Goal: Task Accomplishment & Management: Manage account settings

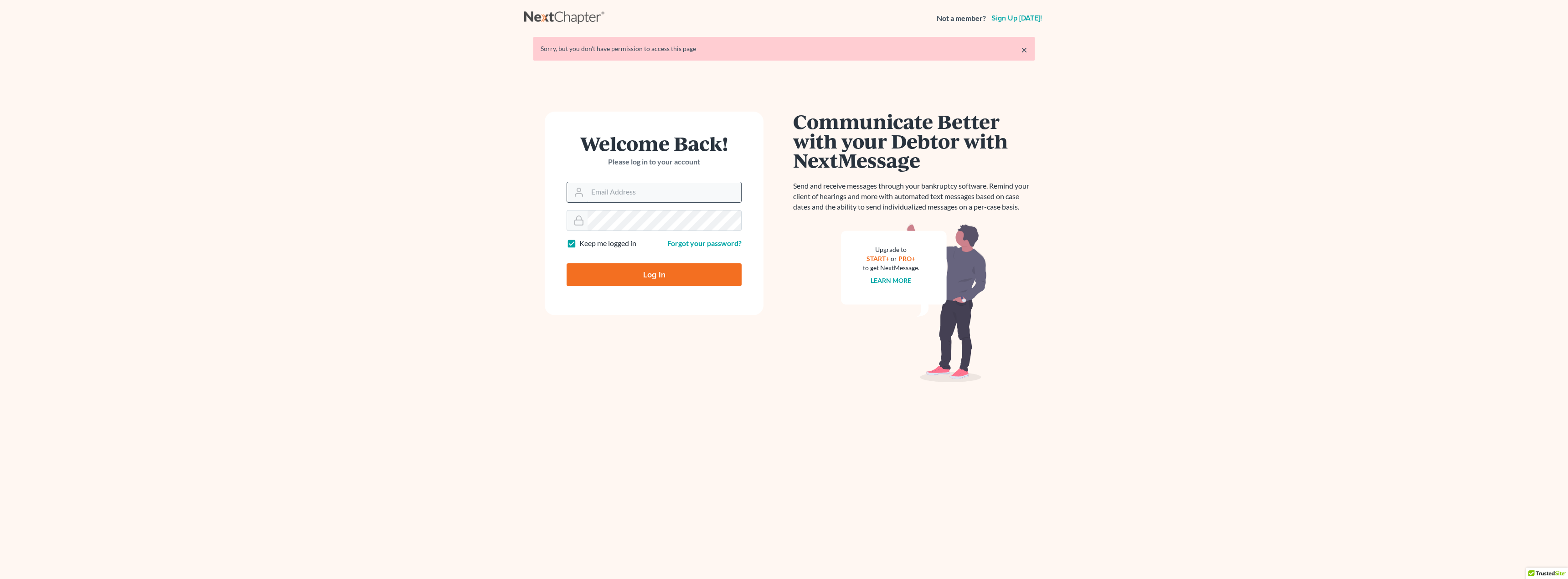
click at [678, 190] on input "Email Address" at bounding box center [665, 192] width 154 height 20
type input "[EMAIL_ADDRESS][DOMAIN_NAME]"
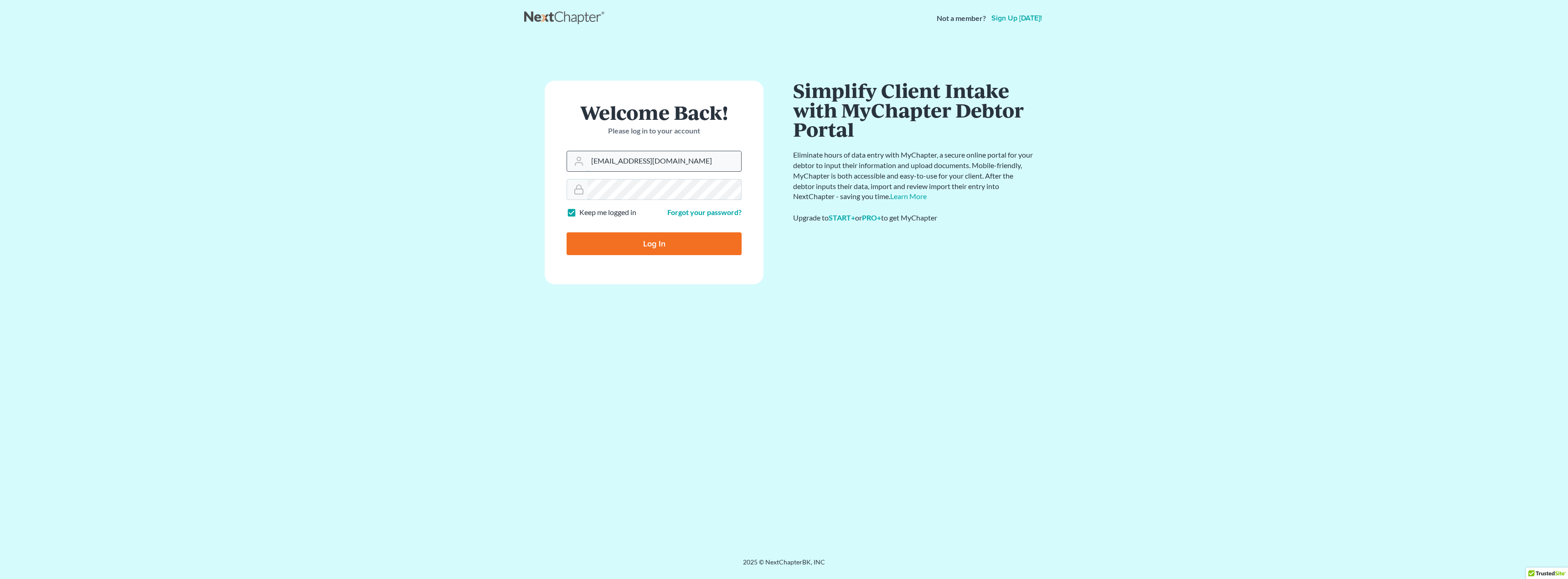
click at [567, 232] on input "Log In" at bounding box center [654, 244] width 175 height 23
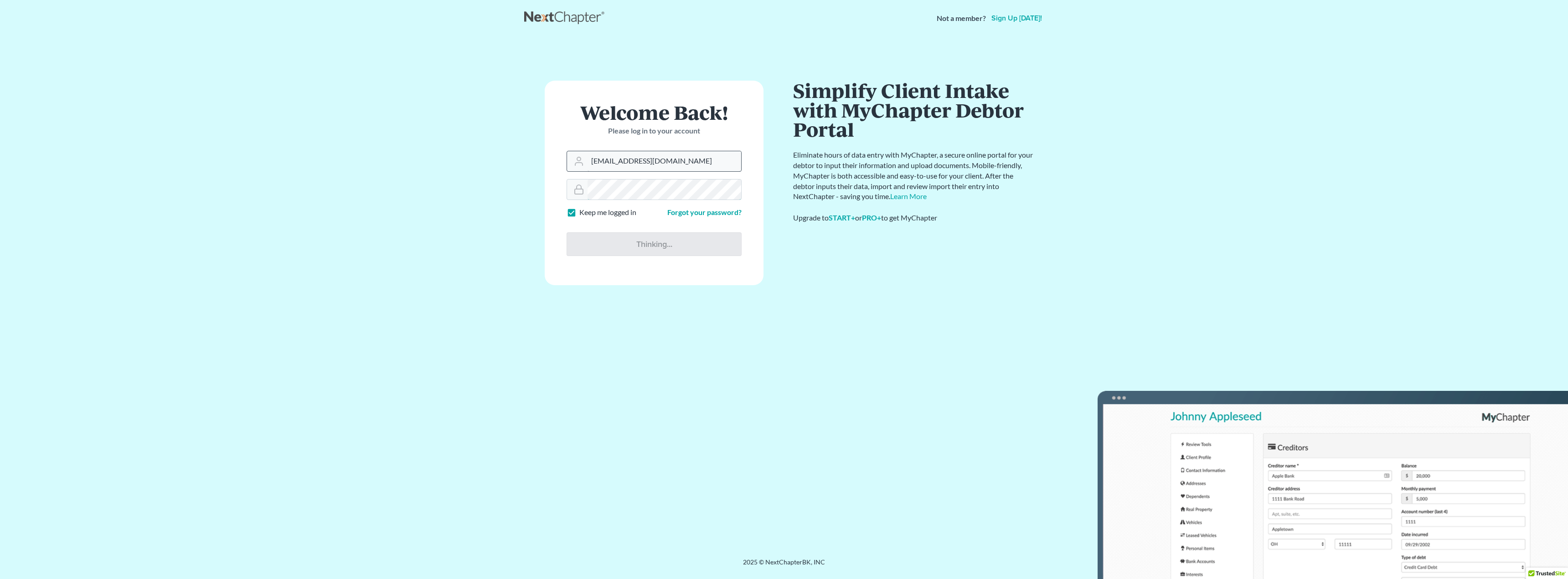
type input "Thinking..."
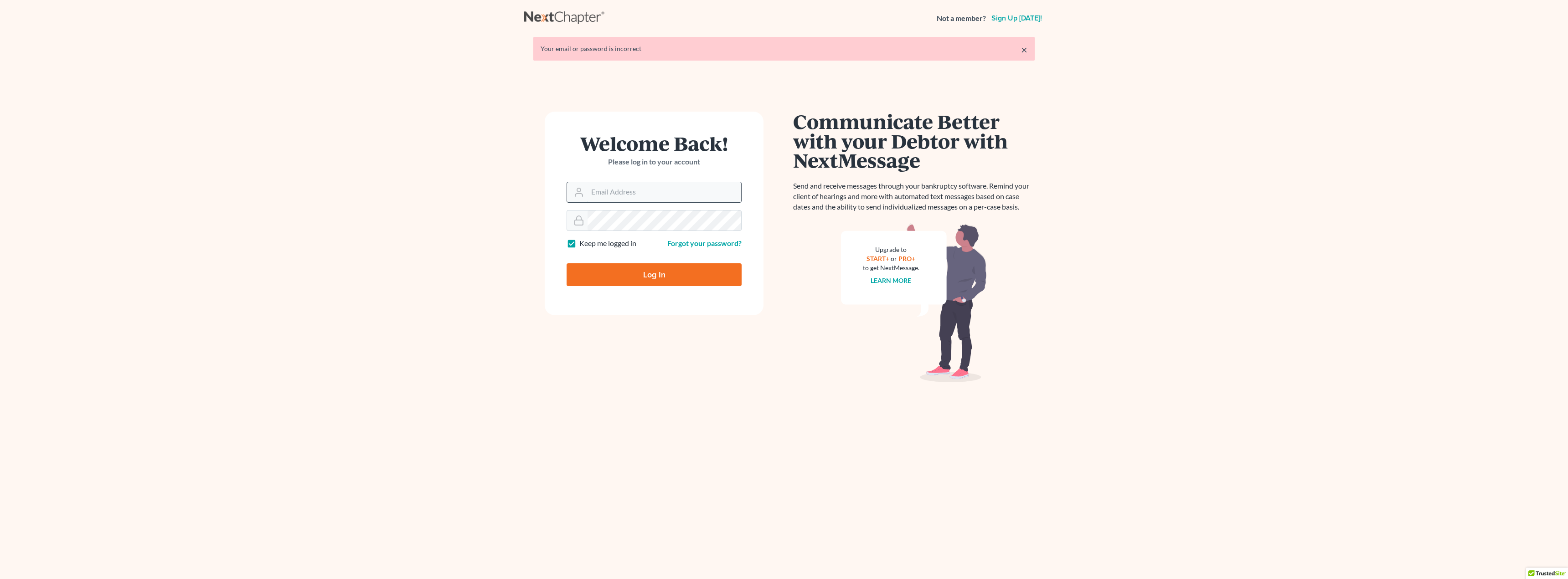
click at [619, 190] on input "Email Address" at bounding box center [665, 192] width 154 height 20
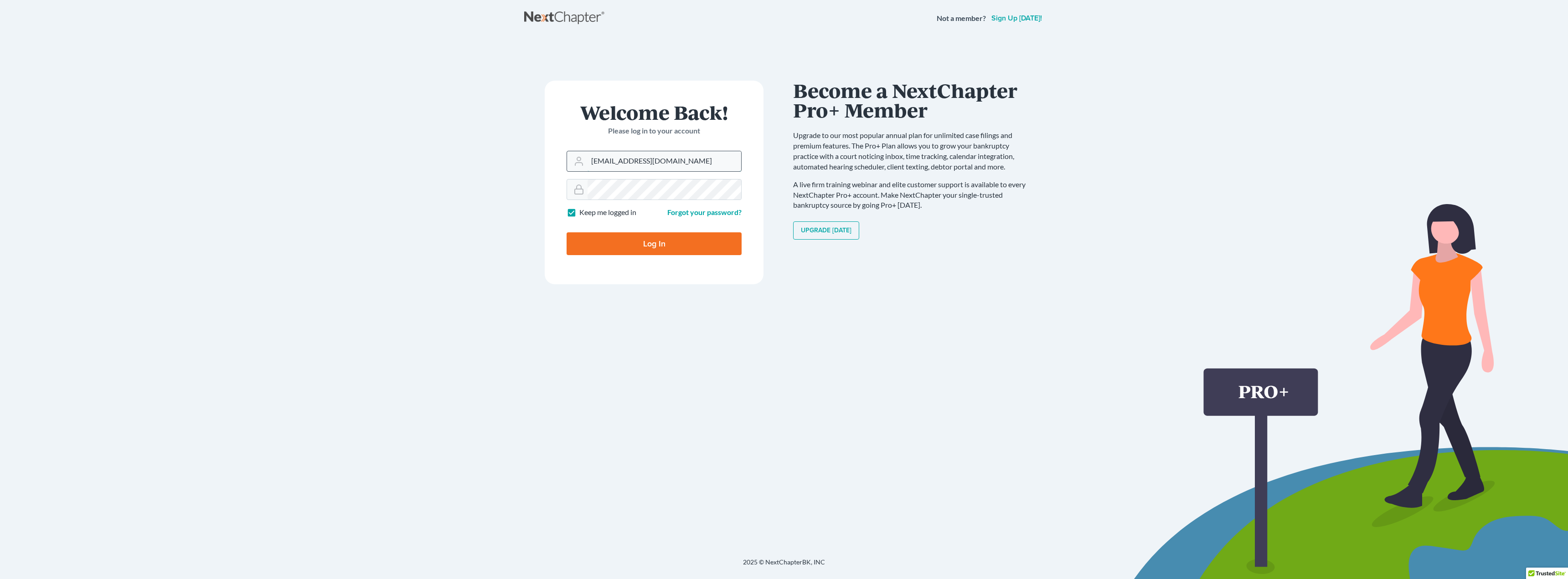
type input "[EMAIL_ADDRESS][DOMAIN_NAME]"
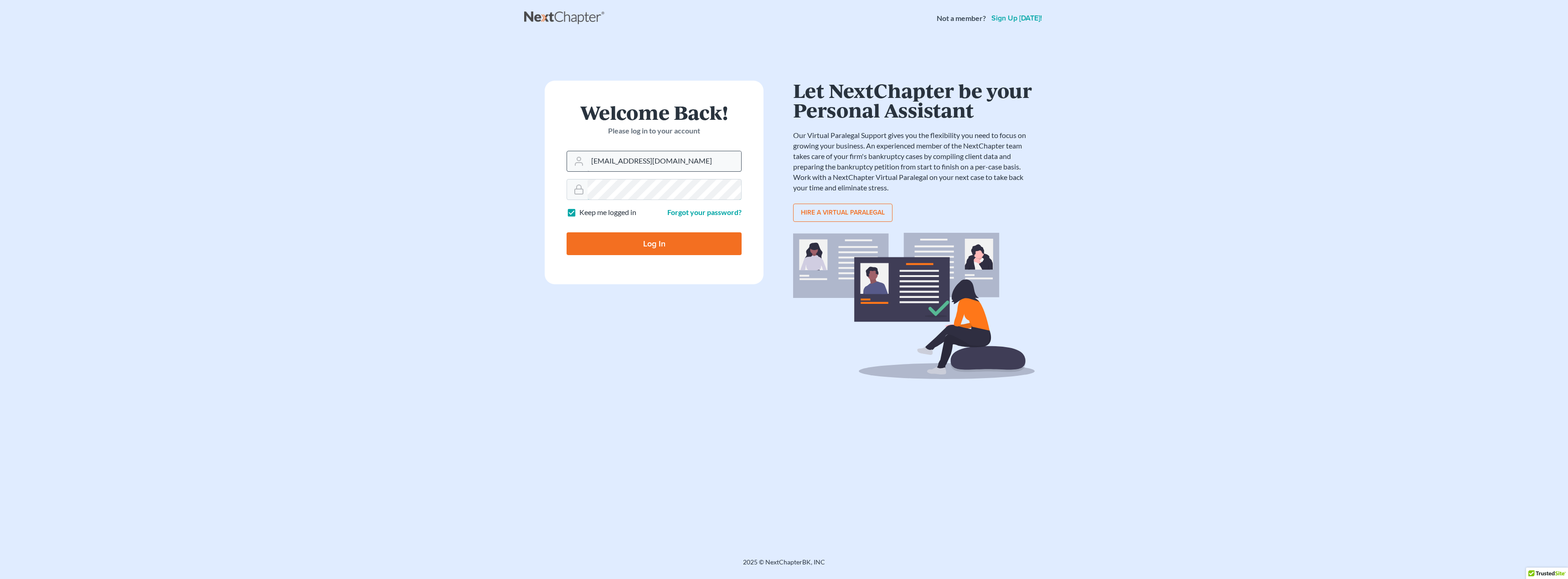
click at [567, 232] on input "Log In" at bounding box center [654, 244] width 175 height 23
type input "Thinking..."
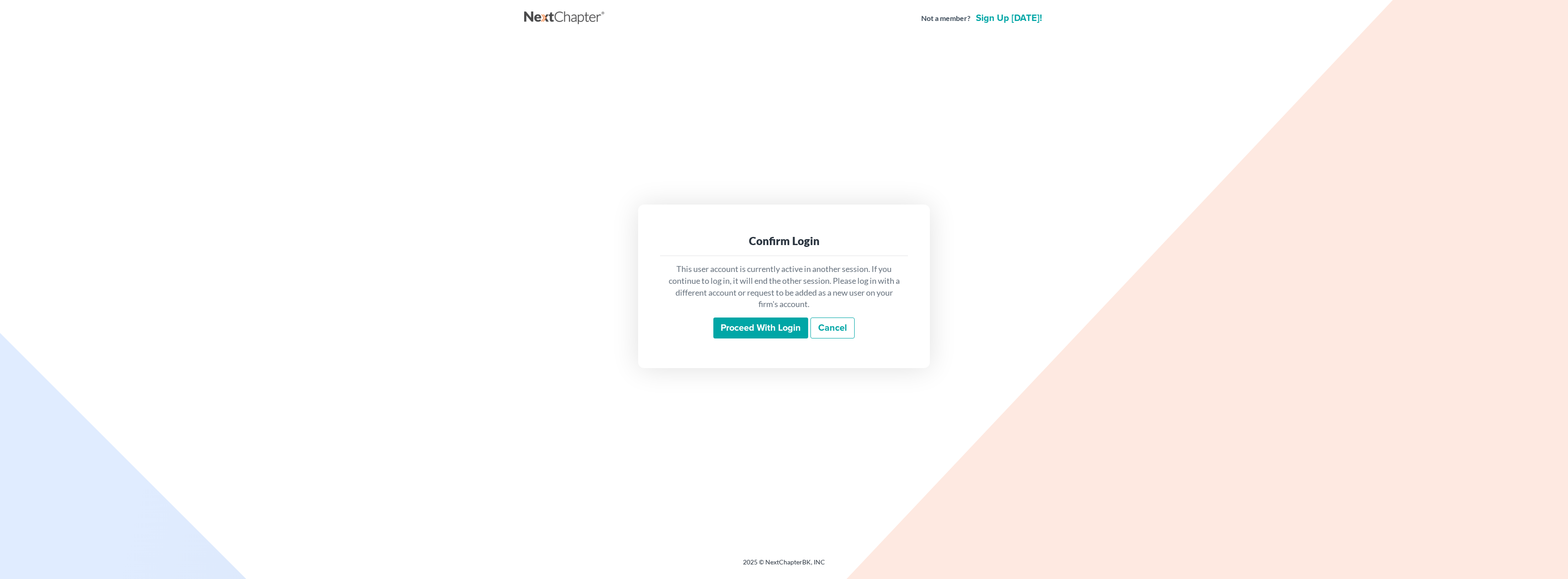
click at [772, 323] on input "Proceed with login" at bounding box center [760, 328] width 95 height 21
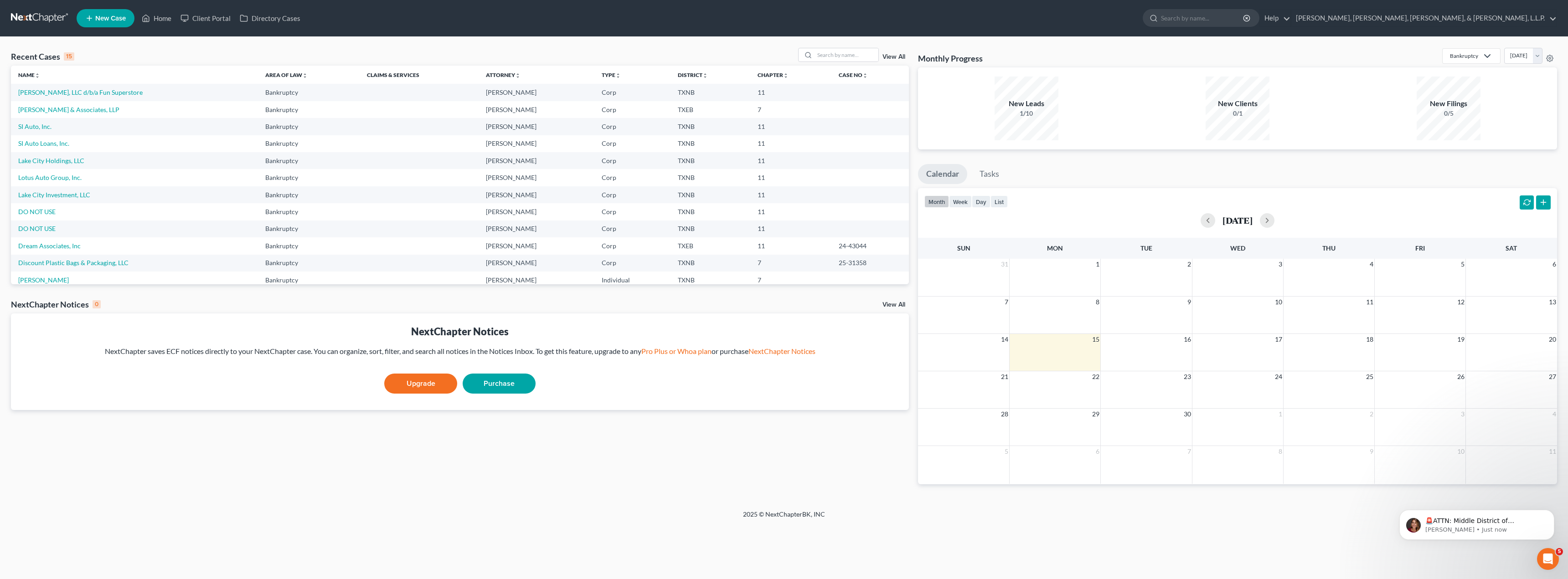
drag, startPoint x: 223, startPoint y: 402, endPoint x: 228, endPoint y: 402, distance: 5.0
click at [223, 402] on div "NextChapter Notices NextChapter saves ECF notices directly to your NextChapter …" at bounding box center [460, 362] width 898 height 97
click at [1417, 527] on img "message notification from Katie, 5m ago. 🚨ATTN: Middle District of Florida The …" at bounding box center [1414, 526] width 15 height 15
